Goal: Find specific page/section: Locate a particular part of the current website

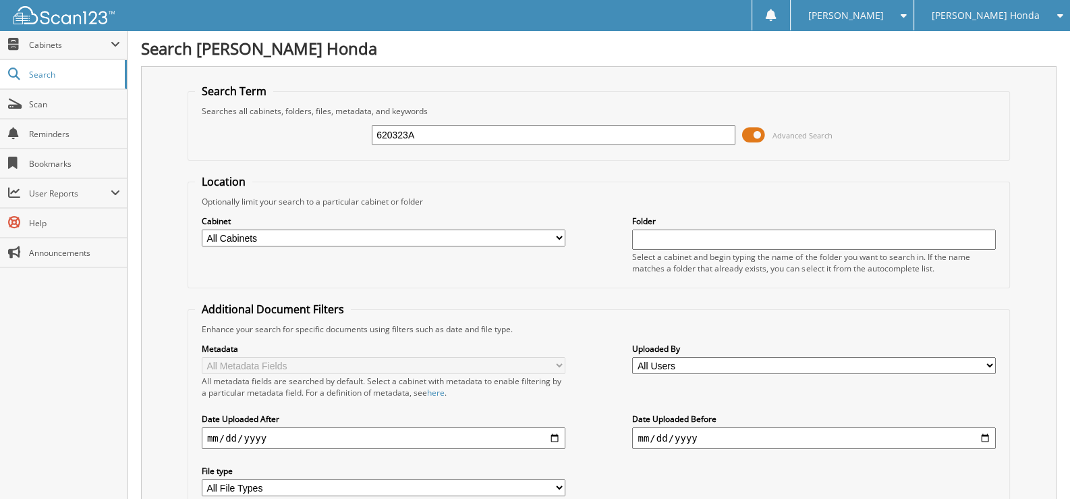
click at [442, 131] on input "620323A" at bounding box center [554, 135] width 364 height 20
type input "620792"
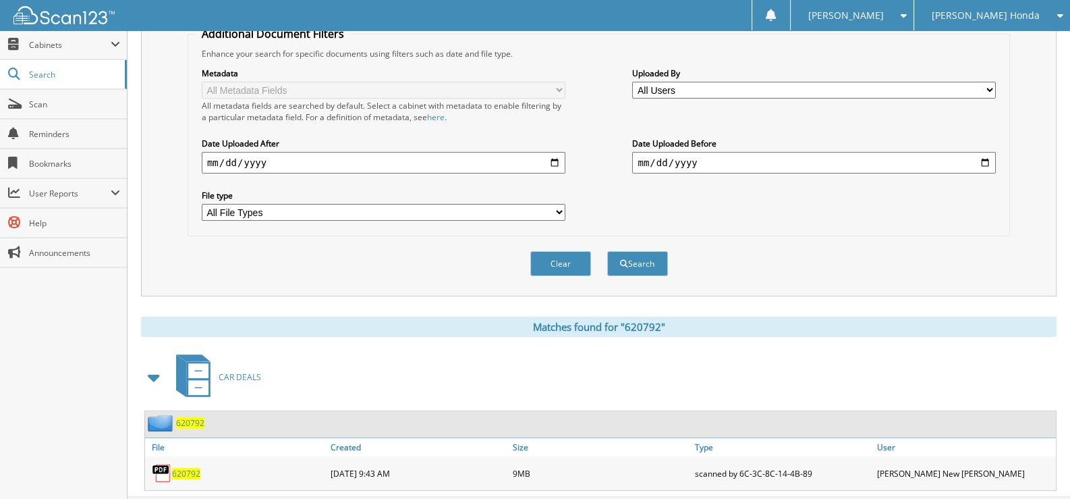
scroll to position [293, 0]
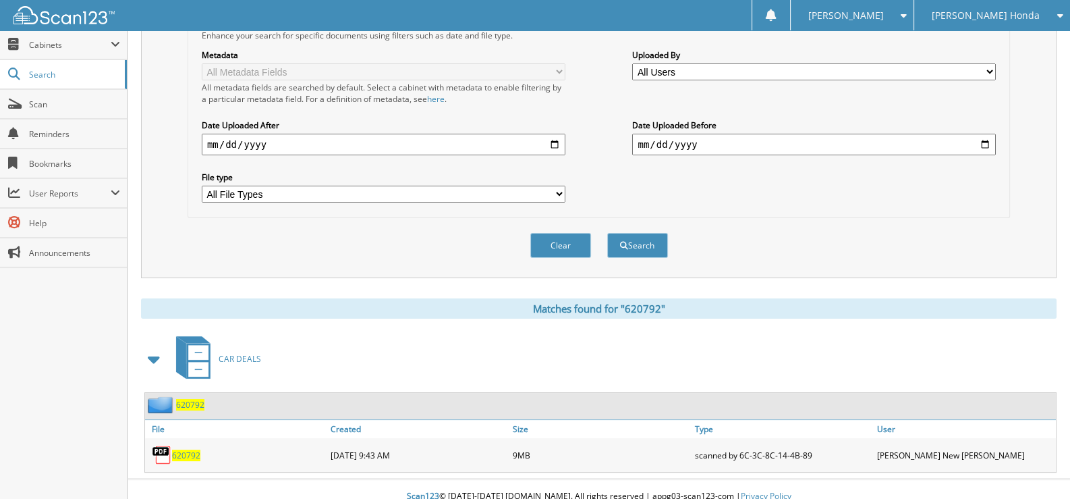
click at [181, 449] on span "620792" at bounding box center [186, 454] width 28 height 11
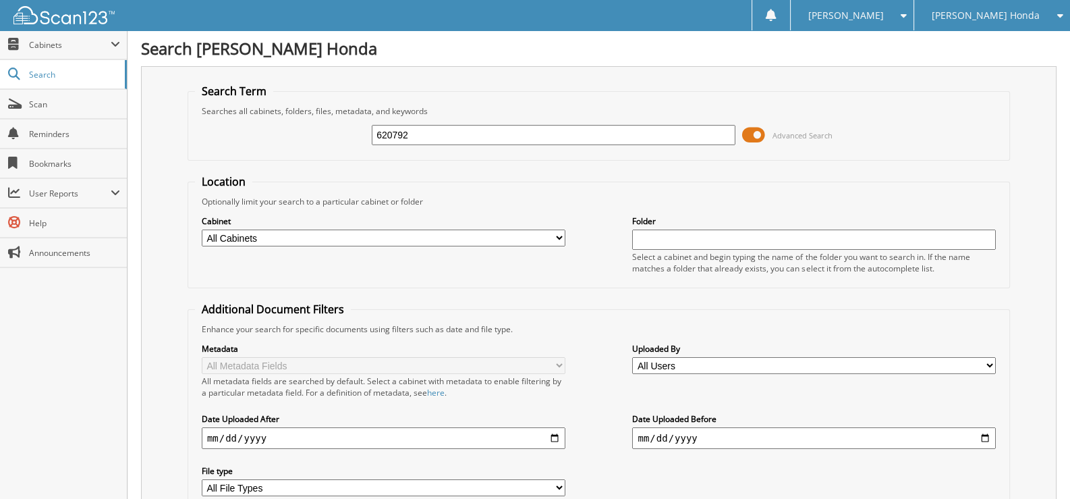
drag, startPoint x: 429, startPoint y: 136, endPoint x: 310, endPoint y: 140, distance: 119.5
click at [310, 140] on div "620792 Advanced Search" at bounding box center [598, 135] width 807 height 36
type input "178107"
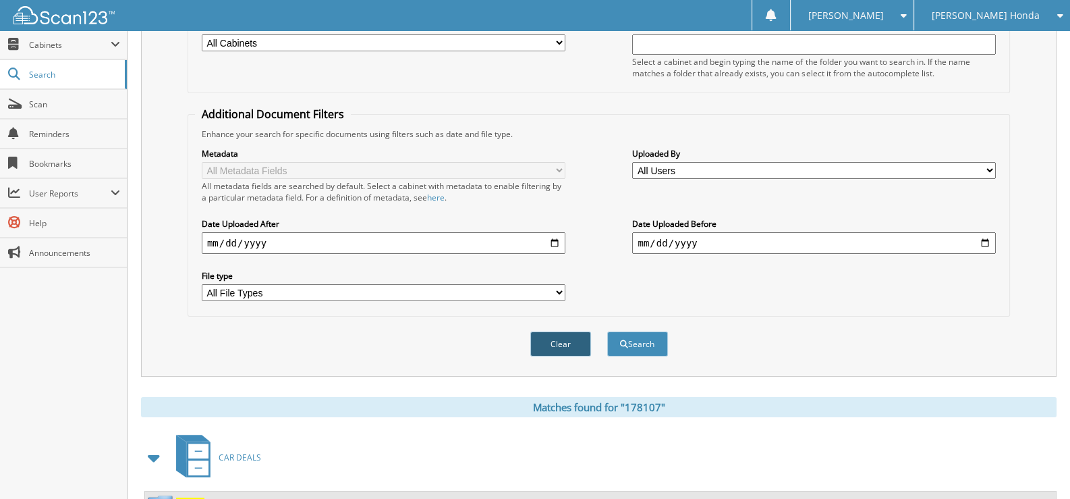
scroll to position [269, 0]
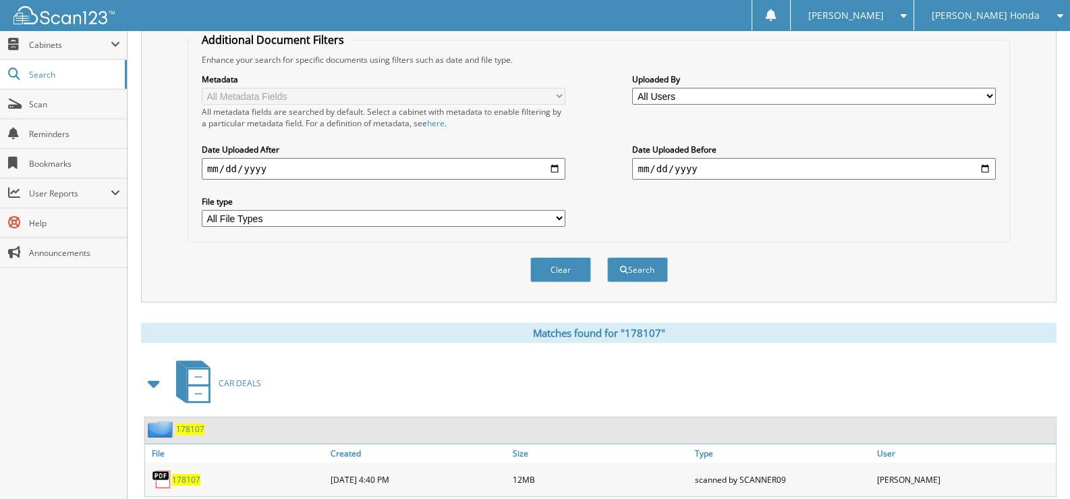
click at [186, 474] on span "178107" at bounding box center [186, 479] width 28 height 11
